Goal: Information Seeking & Learning: Learn about a topic

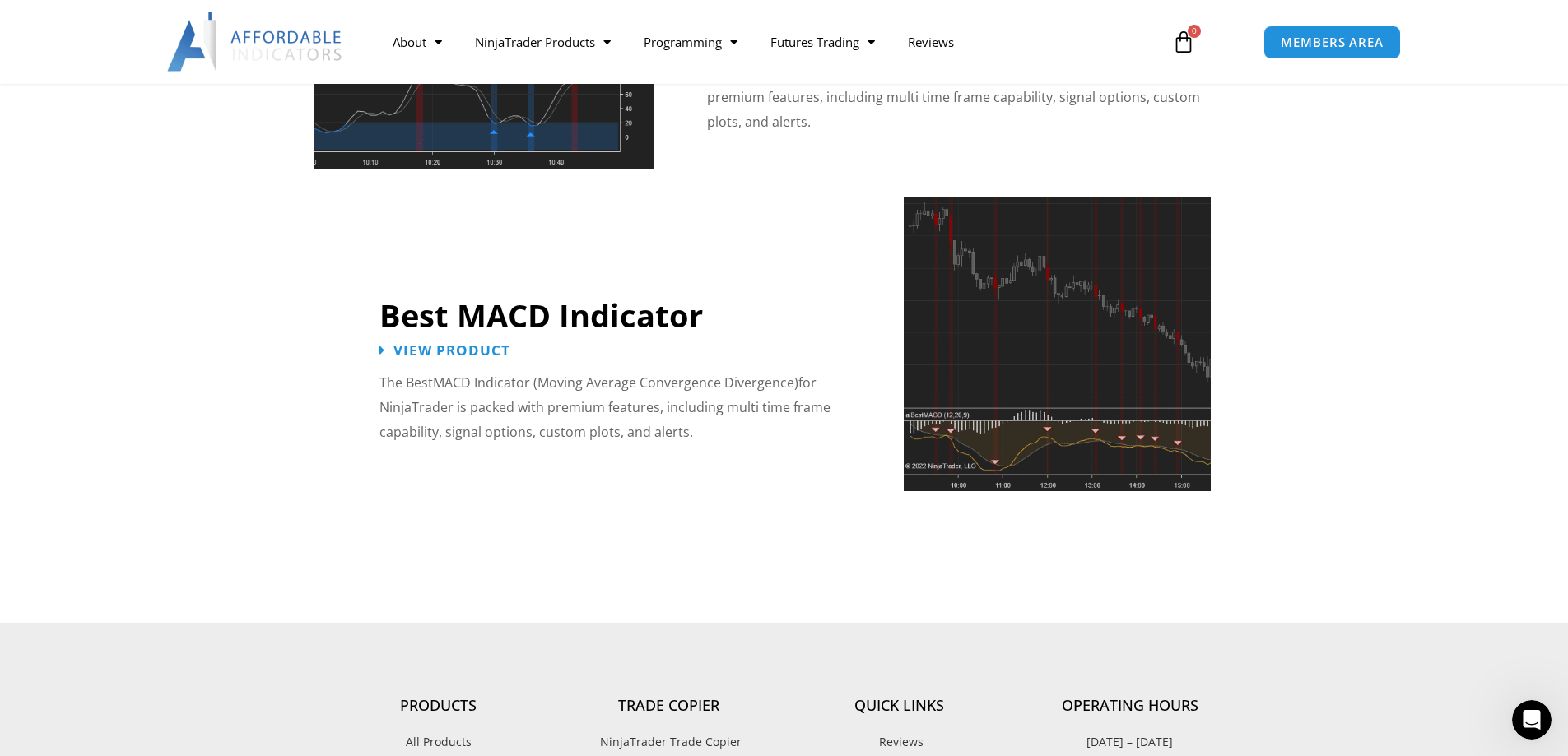
scroll to position [3372, 0]
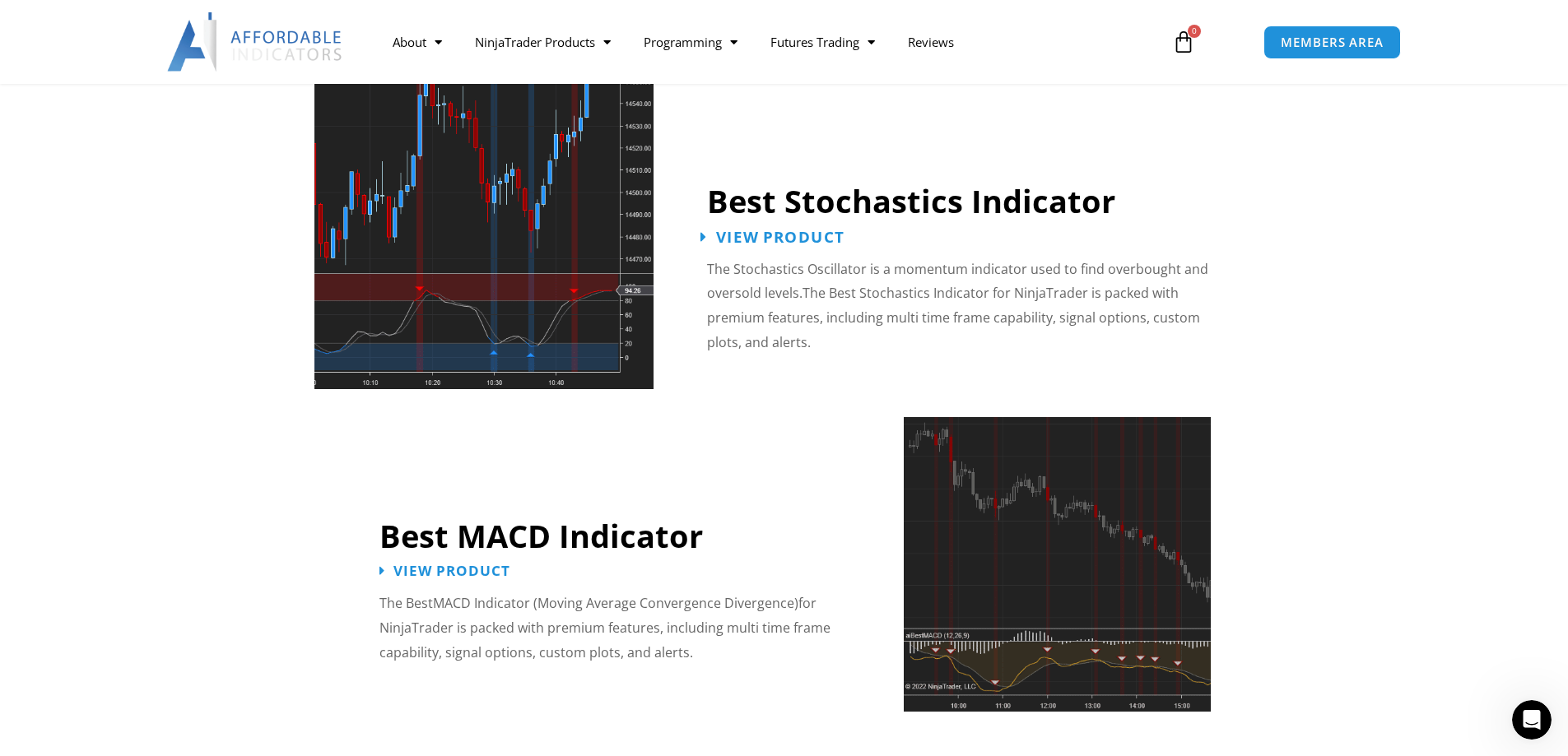
click at [801, 228] on span "View Product" at bounding box center [780, 236] width 129 height 15
